Goal: Task Accomplishment & Management: Use online tool/utility

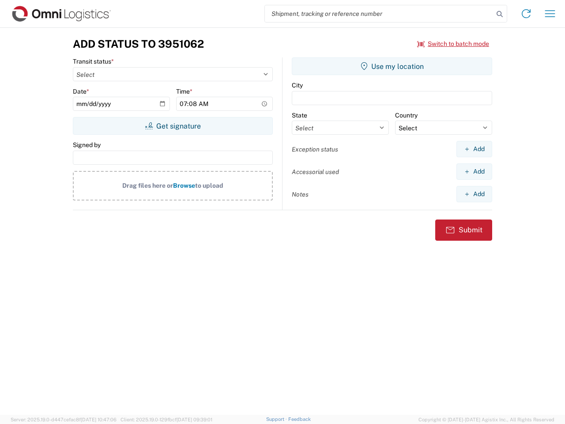
click at [379, 14] on input "search" at bounding box center [379, 13] width 229 height 17
click at [500, 14] on icon at bounding box center [500, 14] width 12 height 12
click at [526, 14] on icon at bounding box center [526, 14] width 14 height 14
click at [550, 14] on icon "button" at bounding box center [550, 13] width 10 height 7
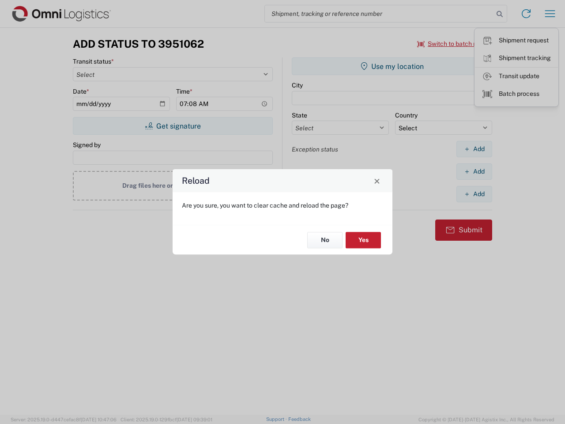
click at [173, 126] on div "Reload Are you sure, you want to clear cache and reload the page? No Yes" at bounding box center [282, 212] width 565 height 424
click at [392, 66] on div "Reload Are you sure, you want to clear cache and reload the page? No Yes" at bounding box center [282, 212] width 565 height 424
click at [474, 149] on div "Reload Are you sure, you want to clear cache and reload the page? No Yes" at bounding box center [282, 212] width 565 height 424
click at [474, 171] on div "Reload Are you sure, you want to clear cache and reload the page? No Yes" at bounding box center [282, 212] width 565 height 424
click at [474, 194] on div "Reload Are you sure, you want to clear cache and reload the page? No Yes" at bounding box center [282, 212] width 565 height 424
